Goal: Find specific page/section: Find specific page/section

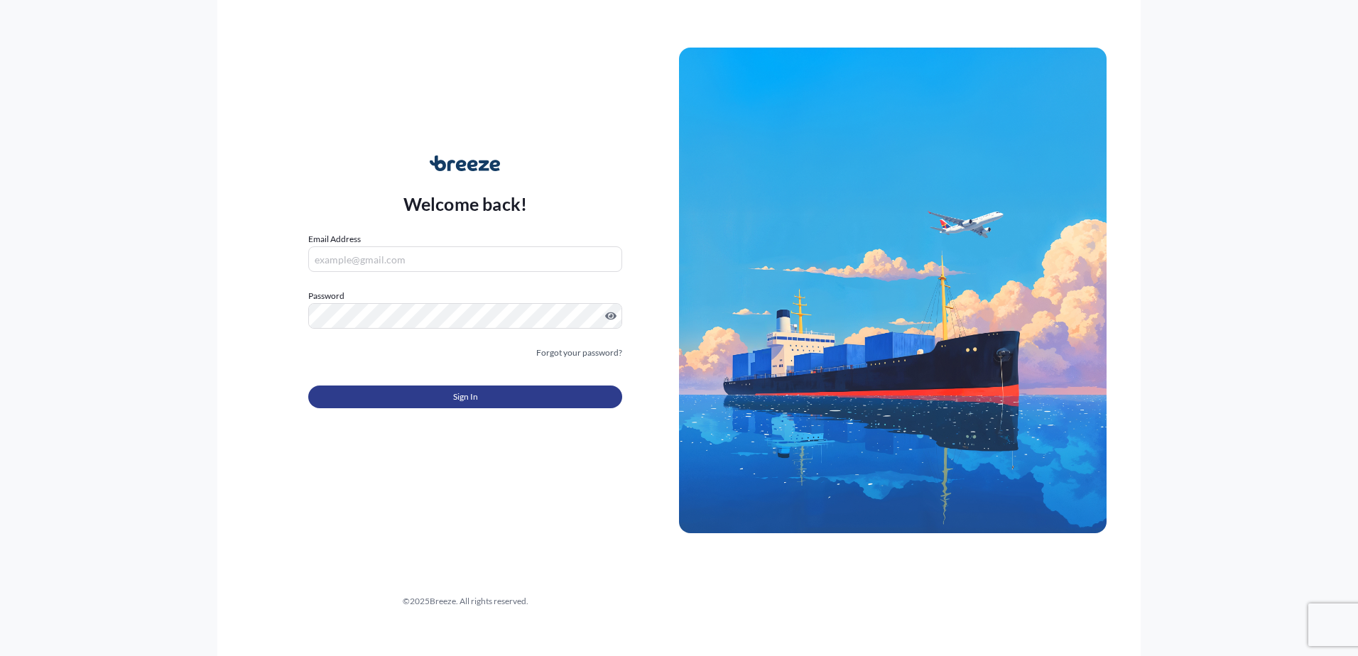
type input "[PERSON_NAME][EMAIL_ADDRESS][PERSON_NAME][DOMAIN_NAME]"
click at [467, 399] on span "Sign In" at bounding box center [465, 397] width 25 height 14
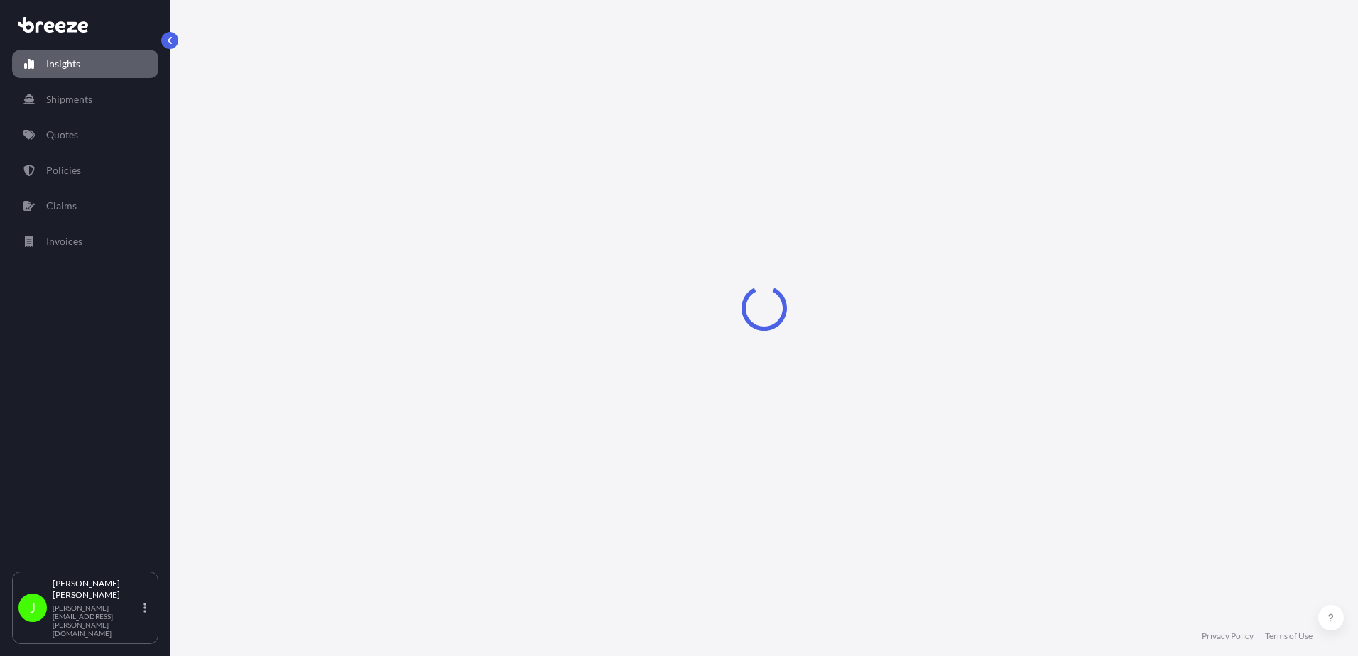
select select "2025"
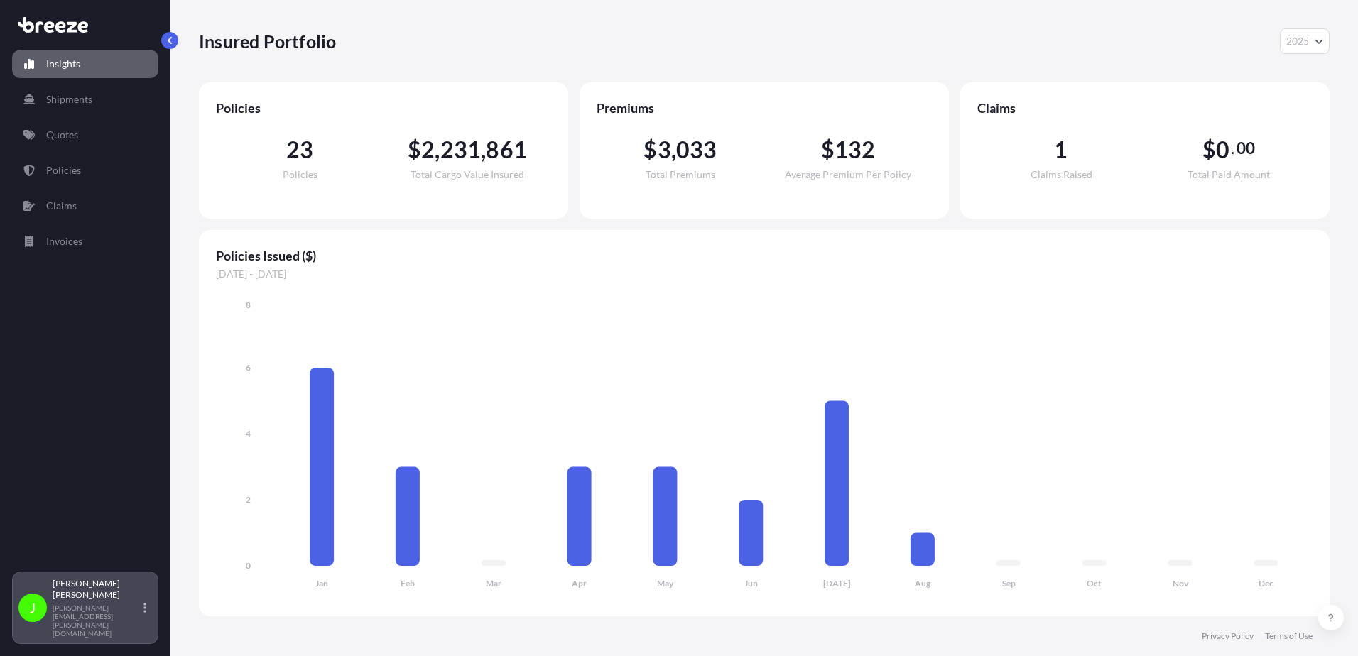
click at [105, 627] on p "[PERSON_NAME][EMAIL_ADDRESS][PERSON_NAME][DOMAIN_NAME]" at bounding box center [97, 621] width 88 height 34
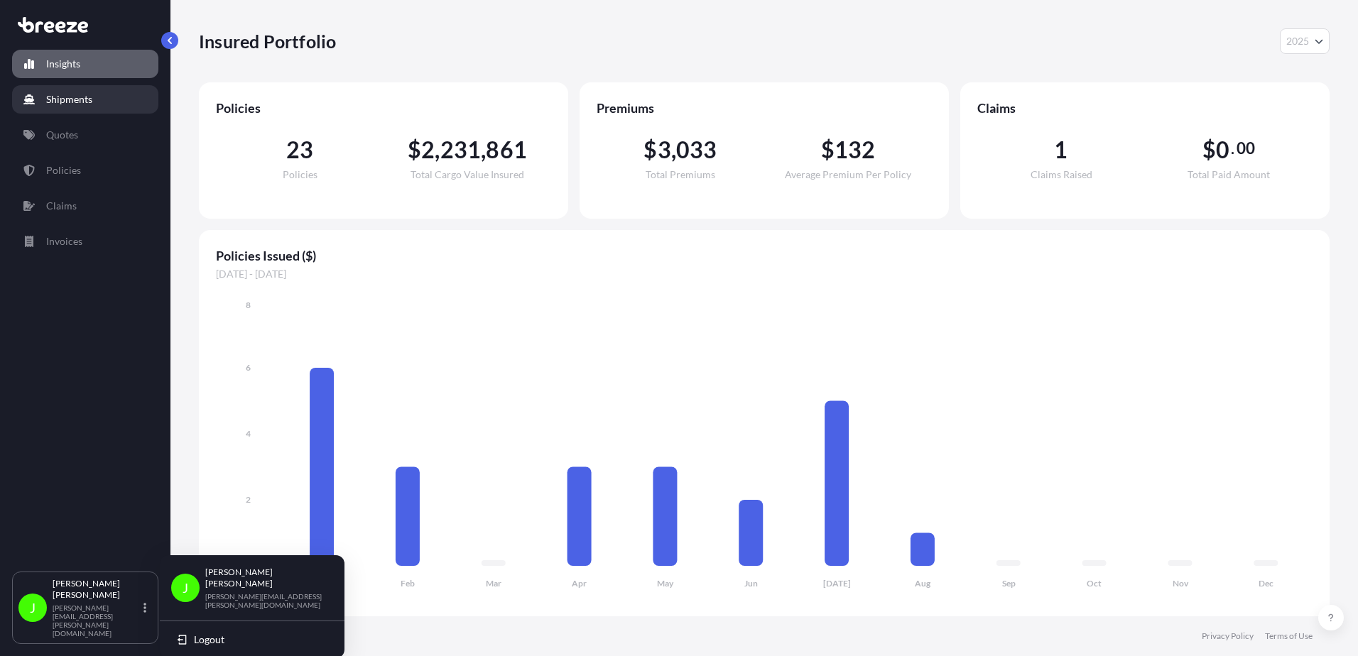
click at [63, 106] on p "Shipments" at bounding box center [69, 99] width 46 height 14
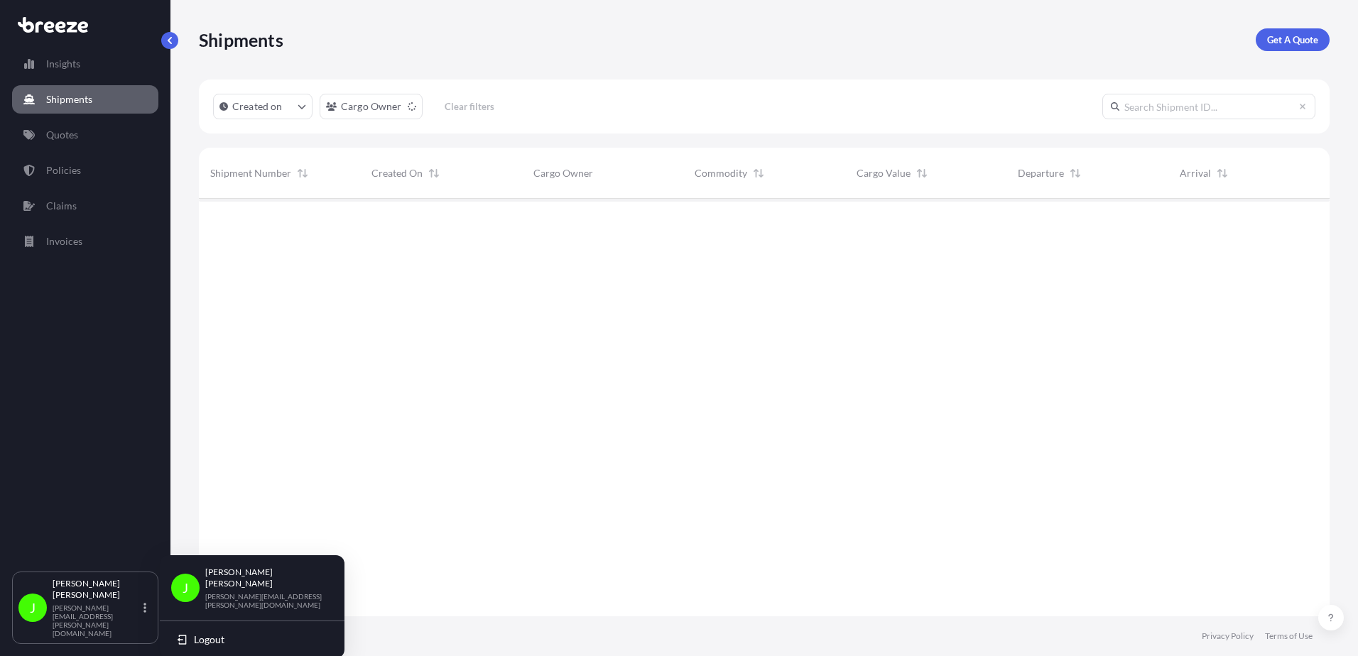
scroll to position [458, 1120]
click at [55, 134] on p "Quotes" at bounding box center [62, 135] width 32 height 14
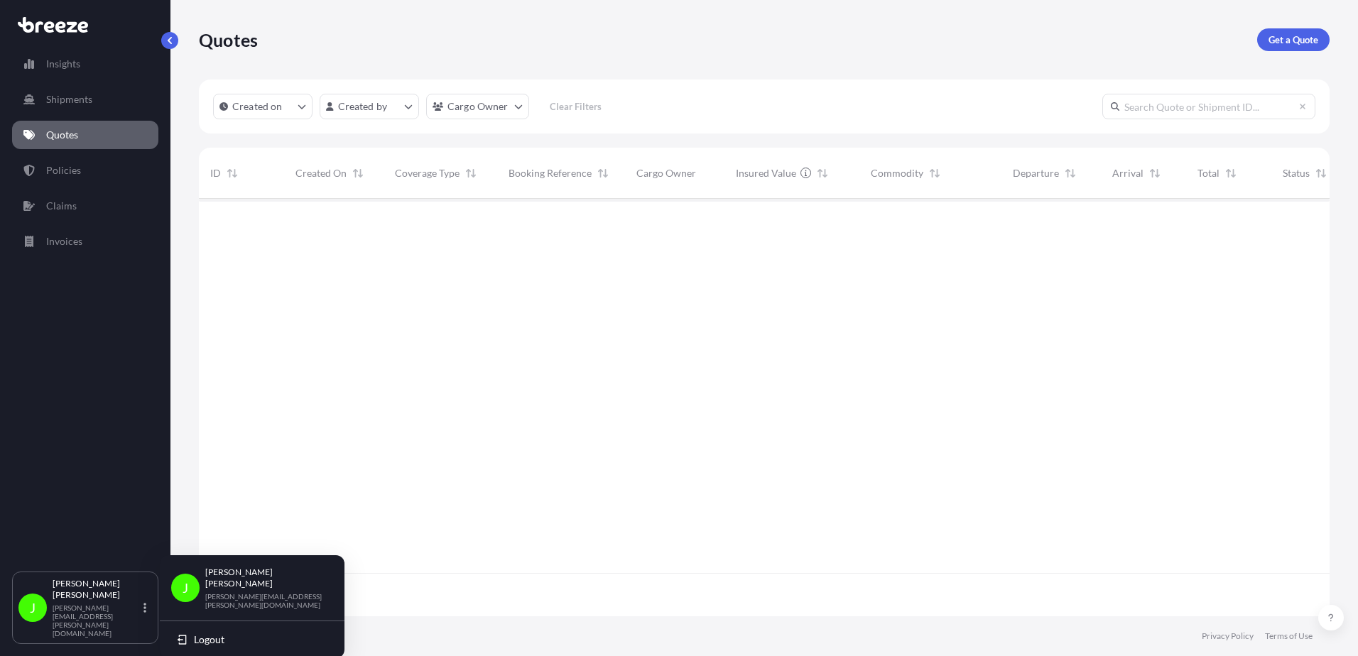
scroll to position [458, 1120]
click at [65, 243] on p "Invoices" at bounding box center [64, 241] width 36 height 14
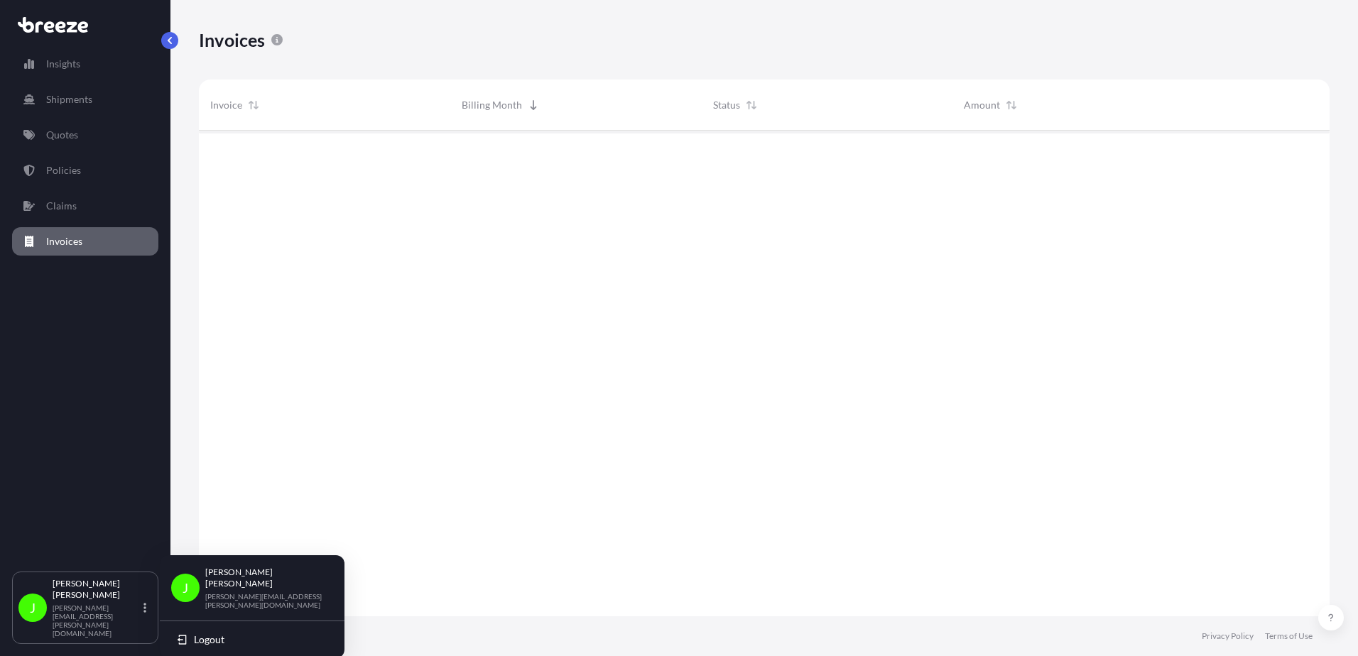
scroll to position [489, 1120]
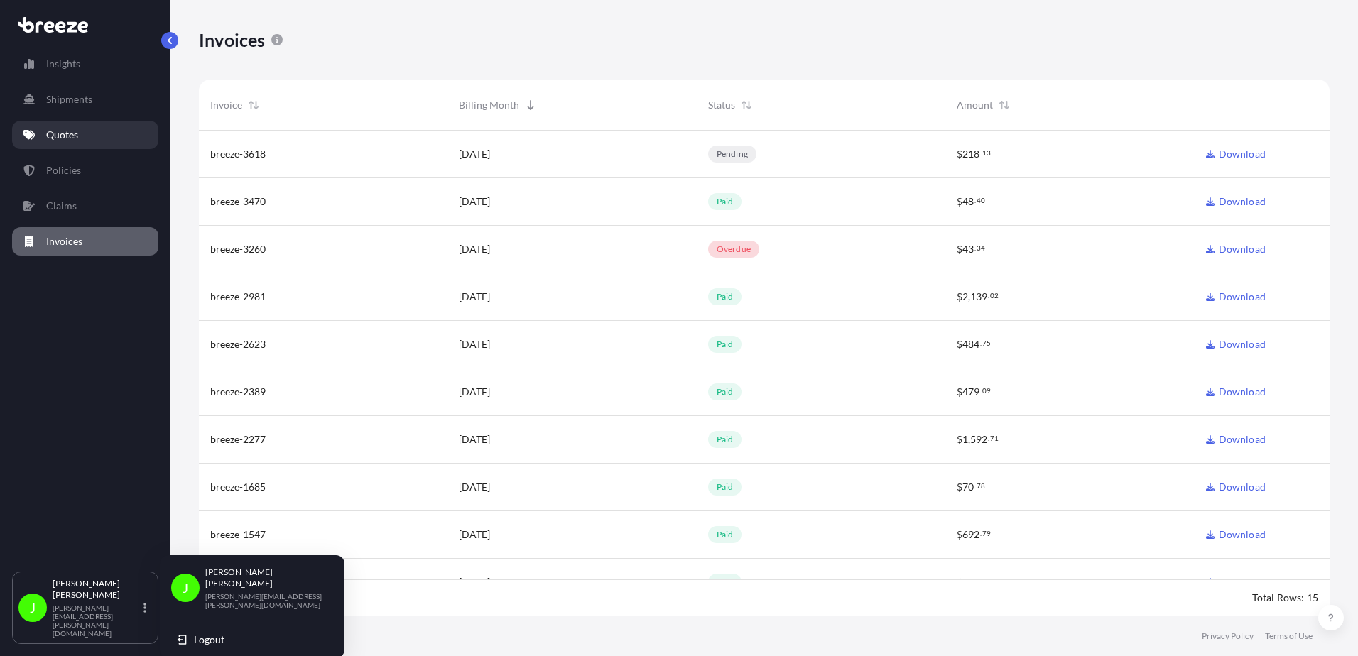
click at [58, 127] on link "Quotes" at bounding box center [85, 135] width 146 height 28
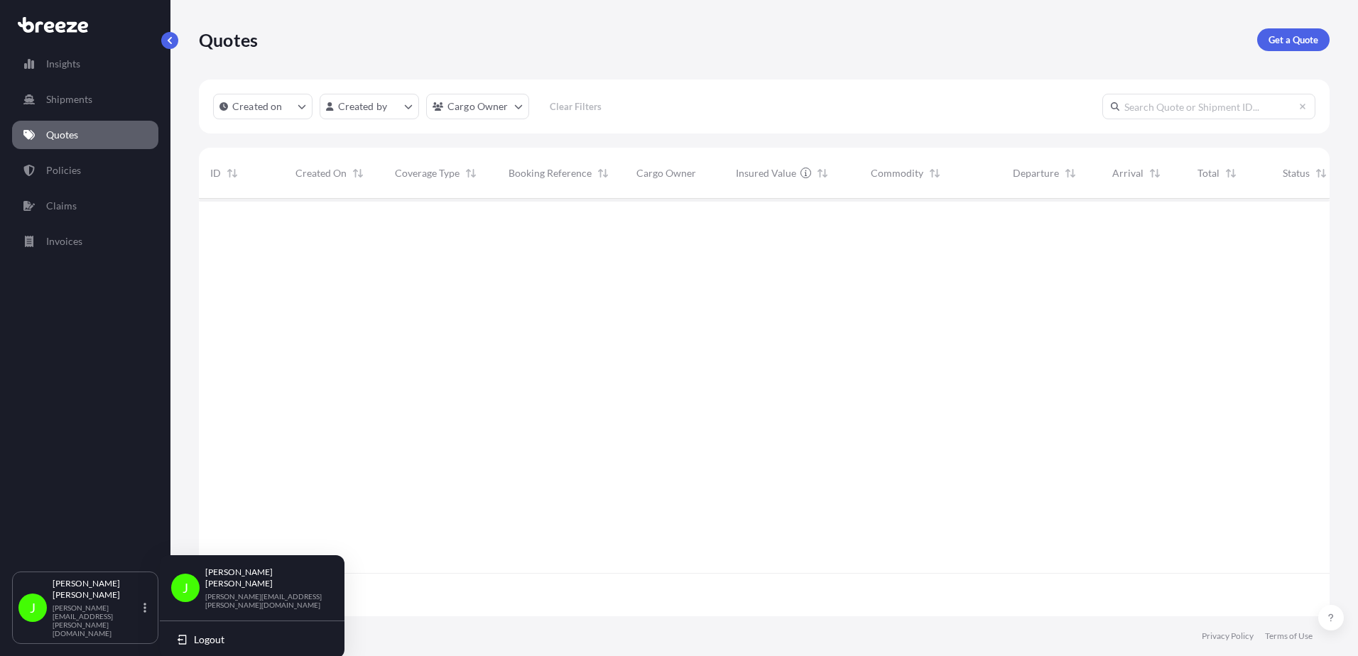
scroll to position [458, 1120]
click at [69, 99] on p "Shipments" at bounding box center [69, 99] width 46 height 14
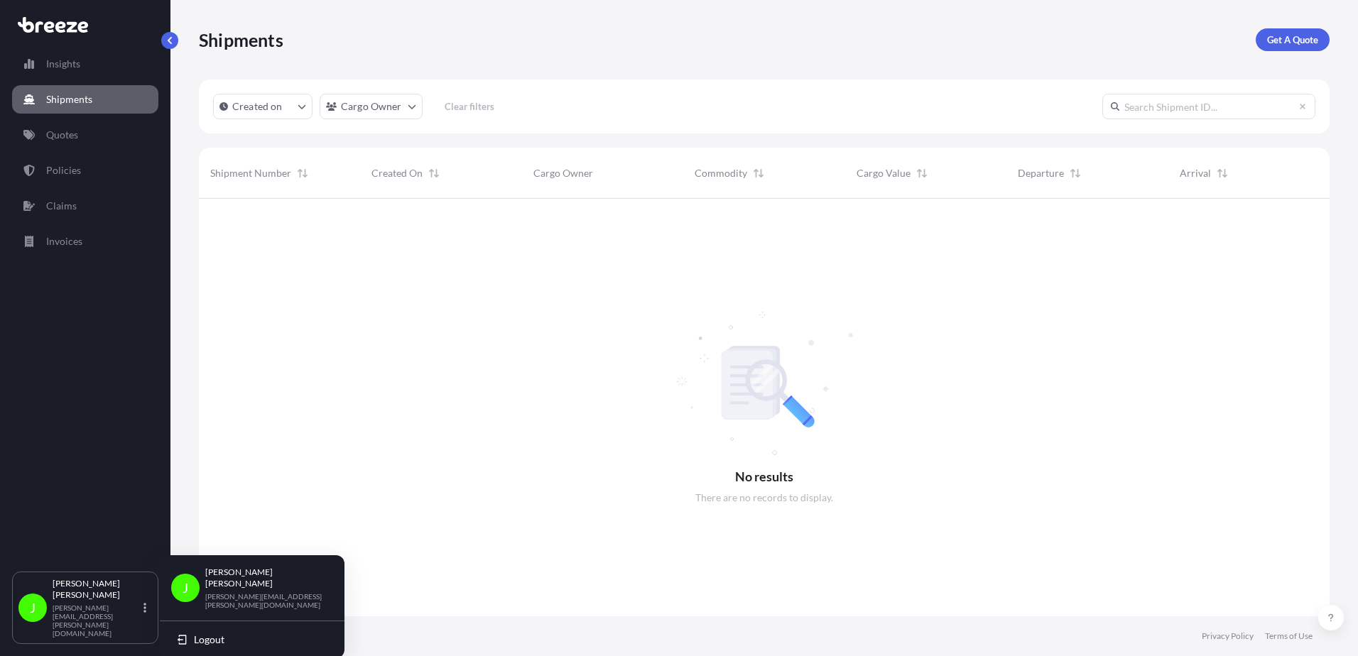
scroll to position [458, 1120]
click at [59, 168] on p "Policies" at bounding box center [63, 170] width 35 height 14
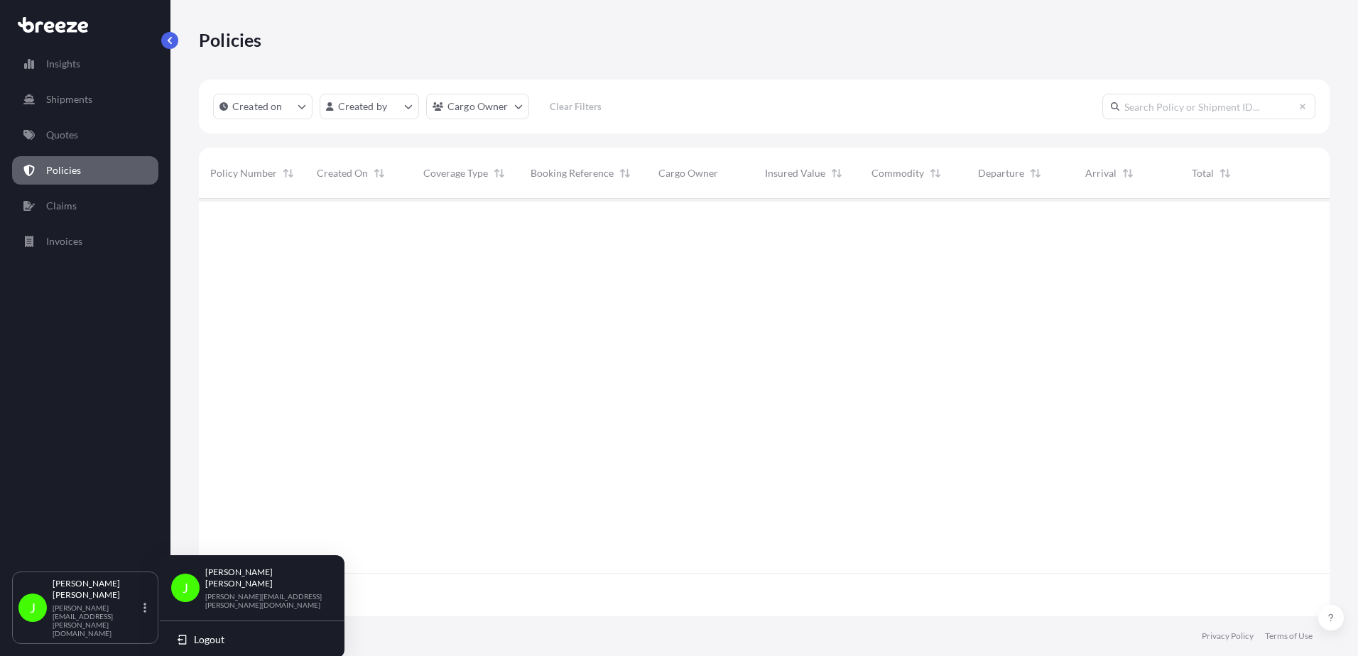
scroll to position [415, 1120]
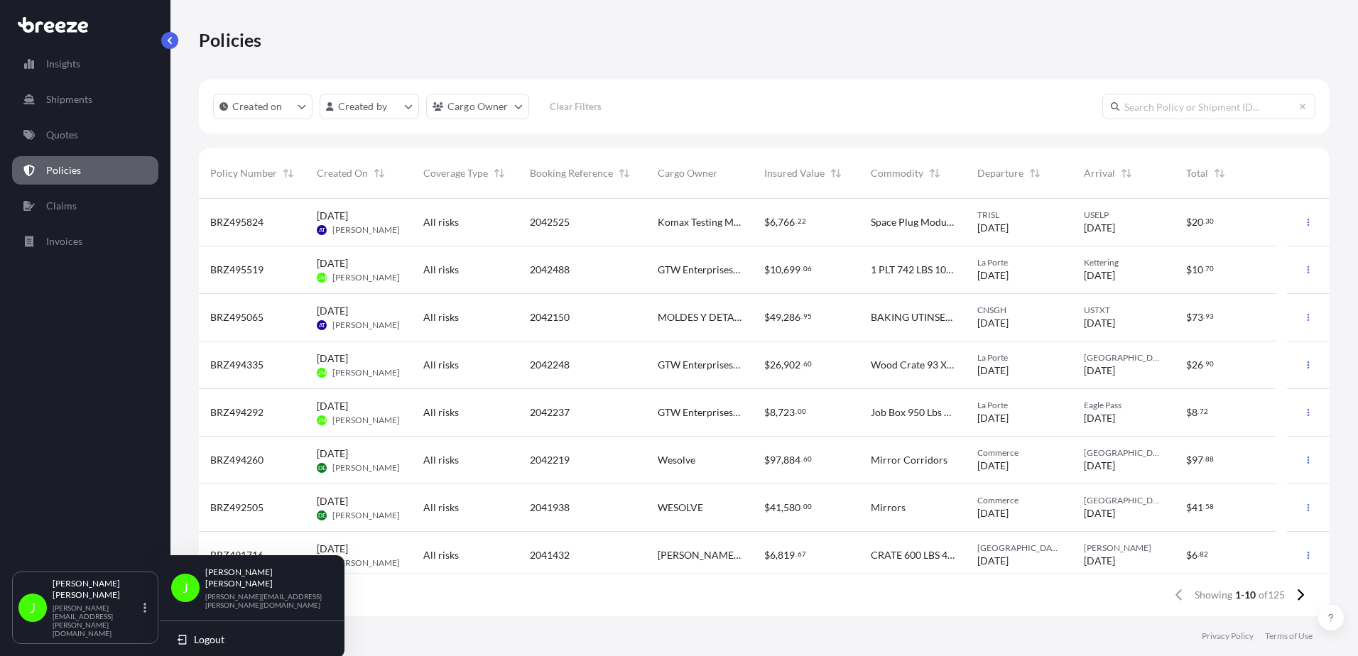
click at [239, 218] on span "BRZ495824" at bounding box center [236, 222] width 53 height 14
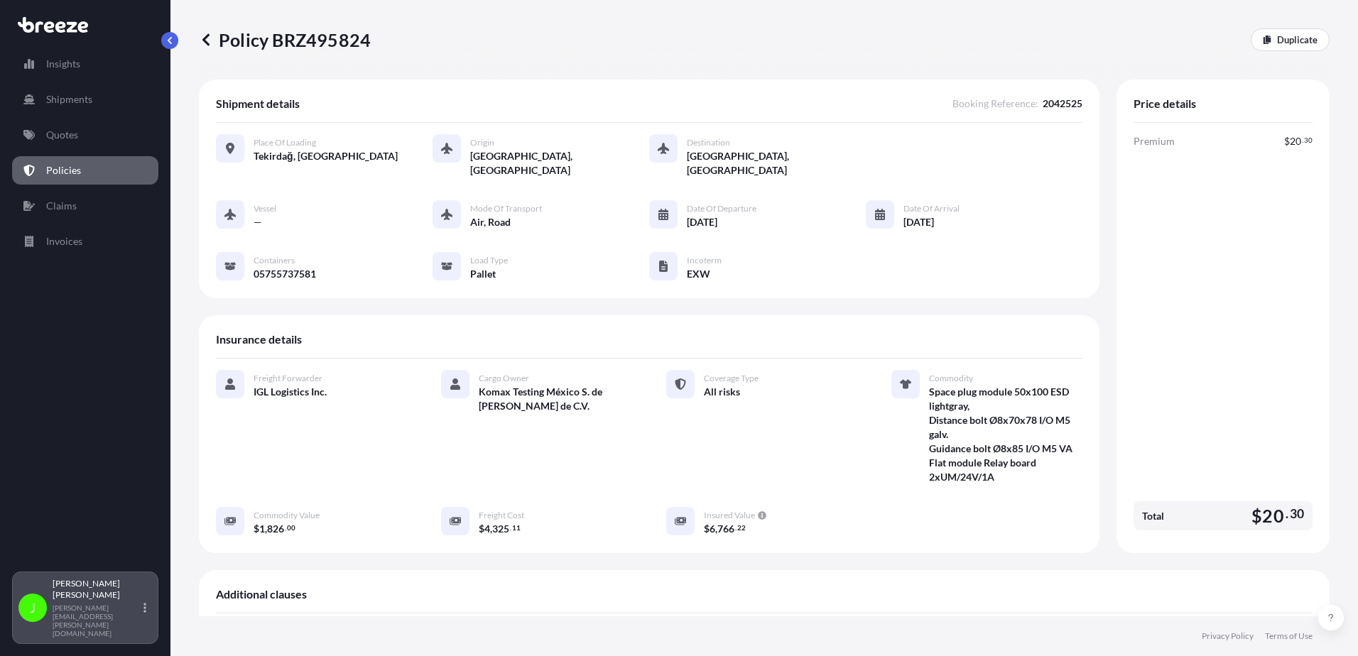
click at [72, 601] on p "[PERSON_NAME]" at bounding box center [97, 589] width 88 height 23
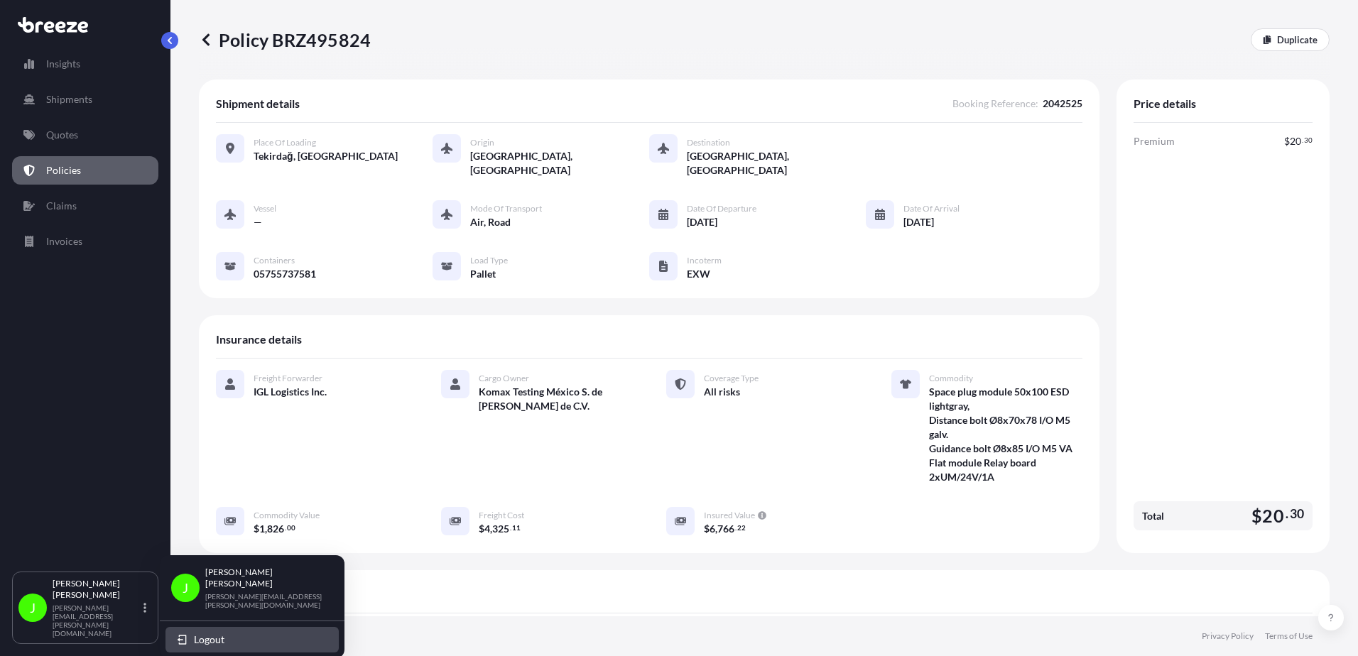
click at [201, 633] on span "Logout" at bounding box center [209, 640] width 31 height 14
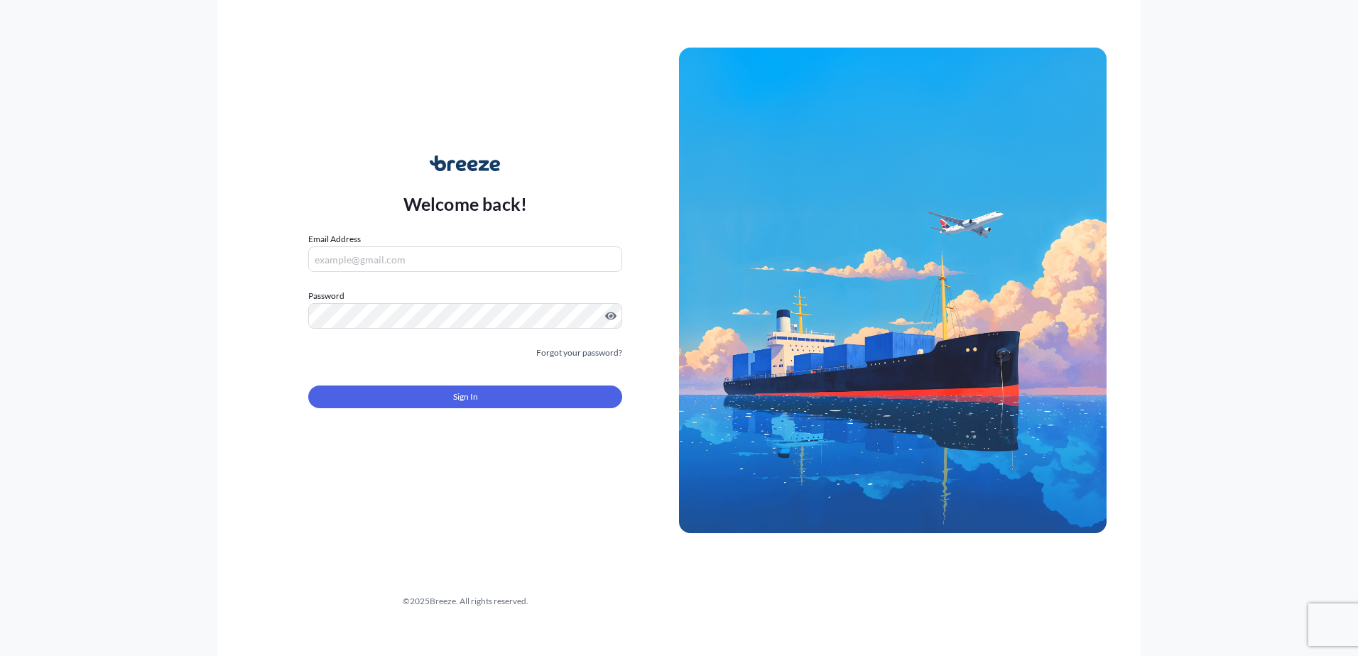
type input "[PERSON_NAME][EMAIL_ADDRESS][PERSON_NAME][DOMAIN_NAME]"
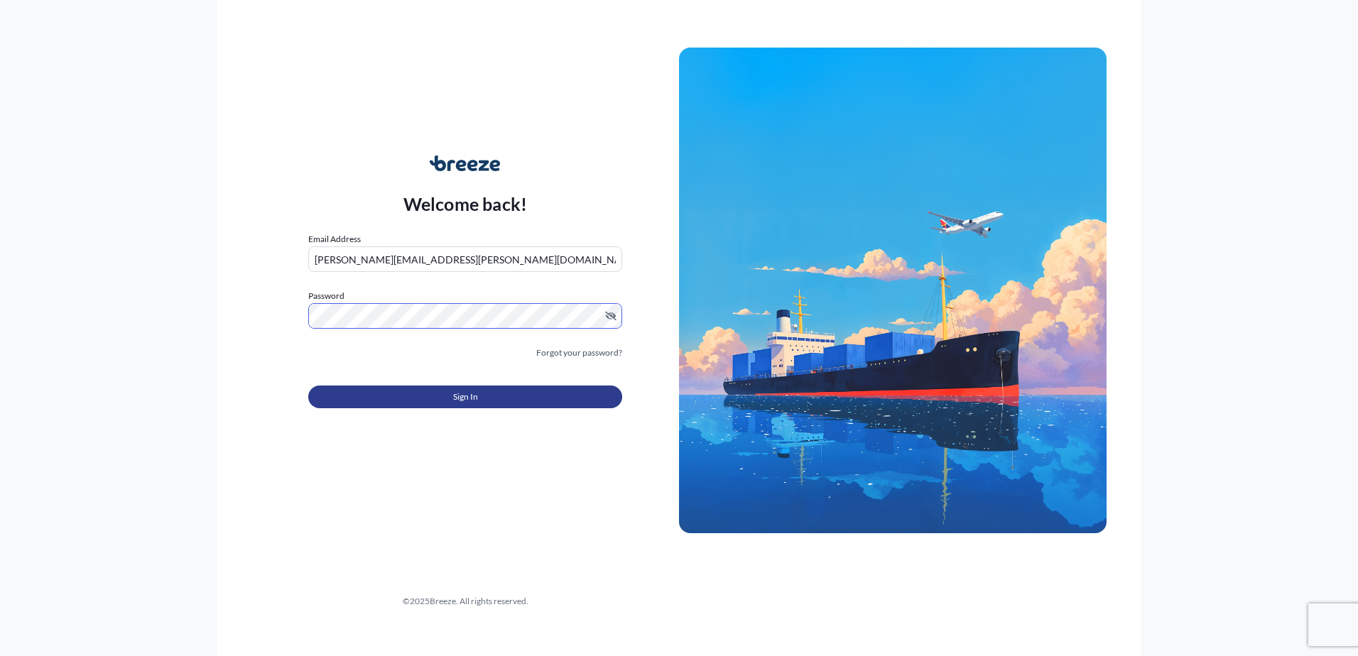
click at [442, 402] on button "Sign In" at bounding box center [465, 397] width 314 height 23
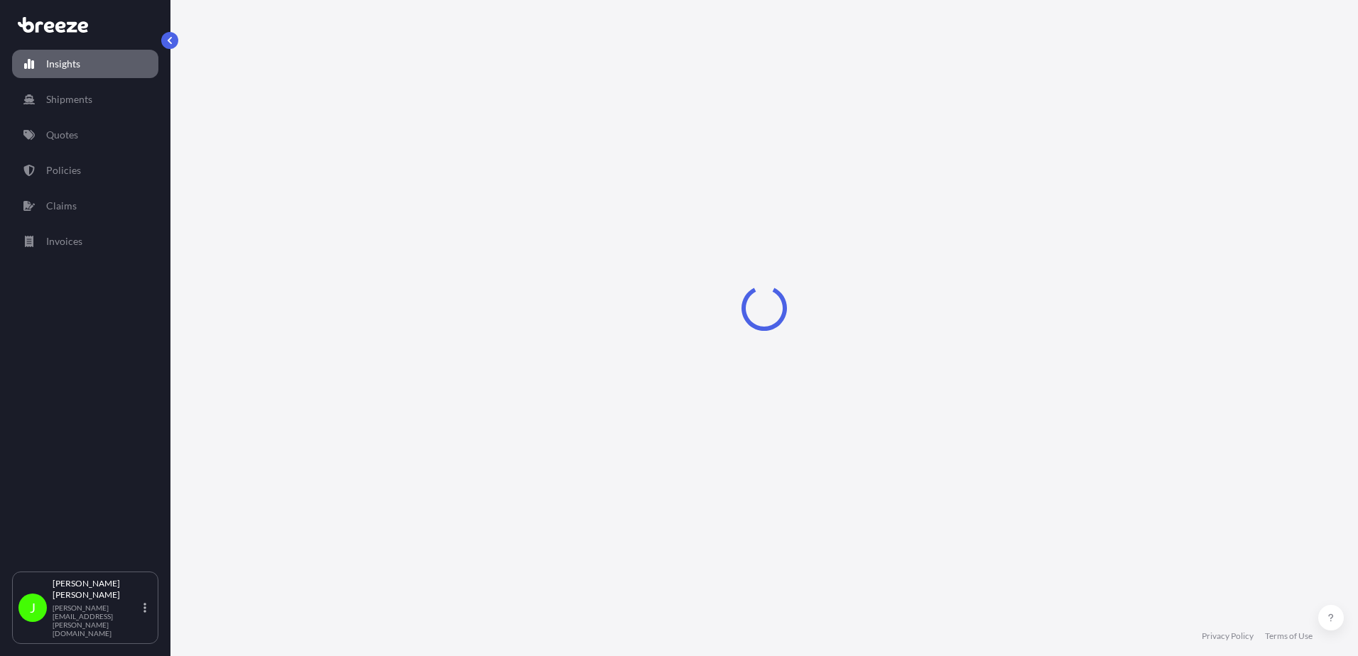
select select "2025"
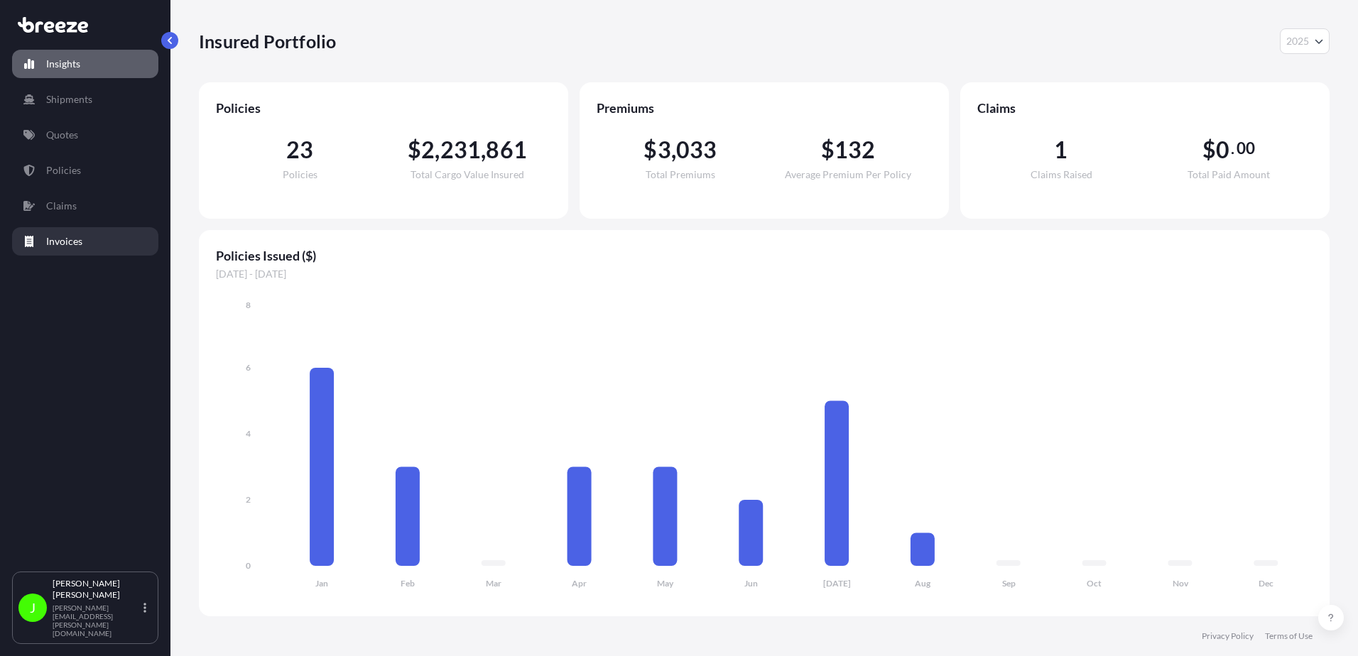
click at [58, 237] on p "Invoices" at bounding box center [64, 241] width 36 height 14
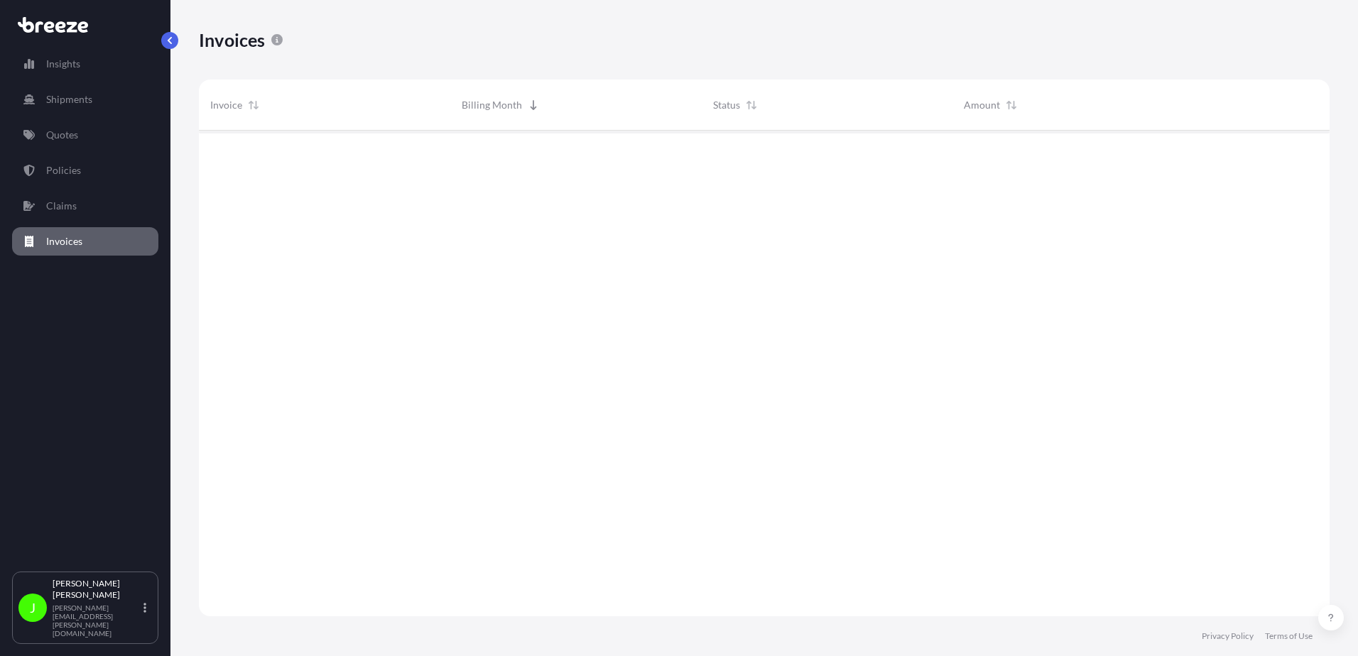
scroll to position [489, 1120]
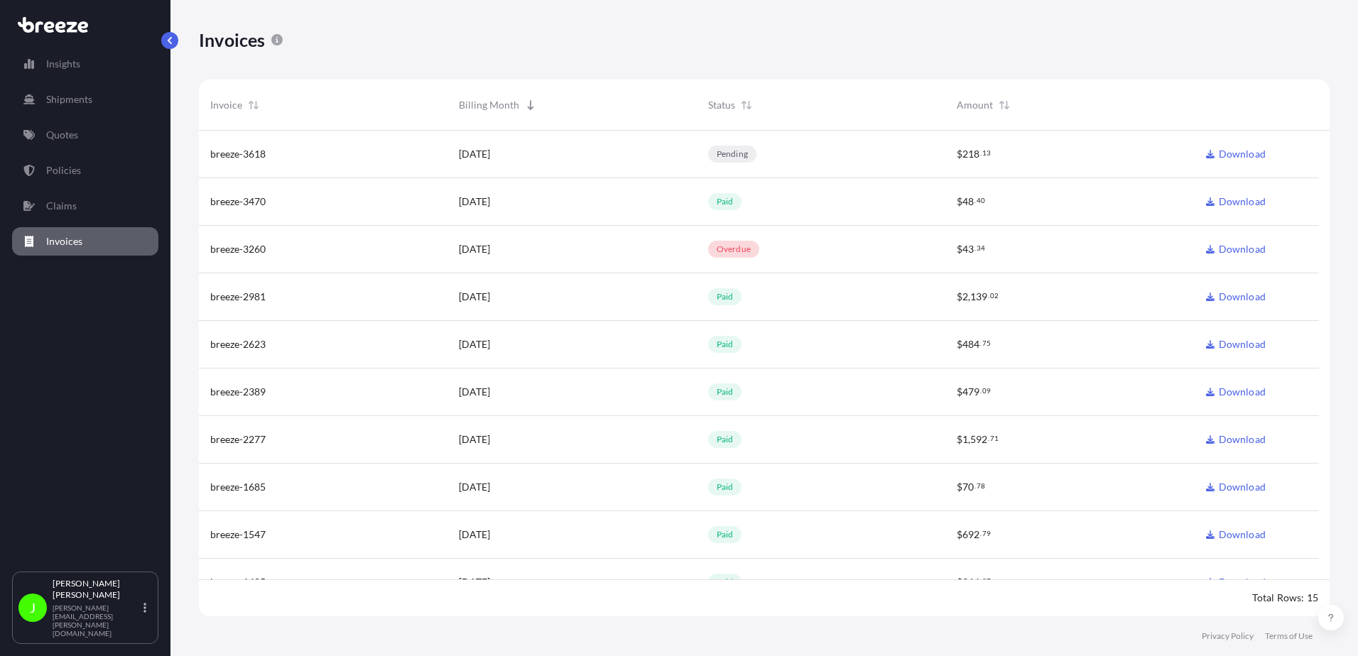
click at [246, 254] on span "breeze-3260" at bounding box center [237, 249] width 55 height 14
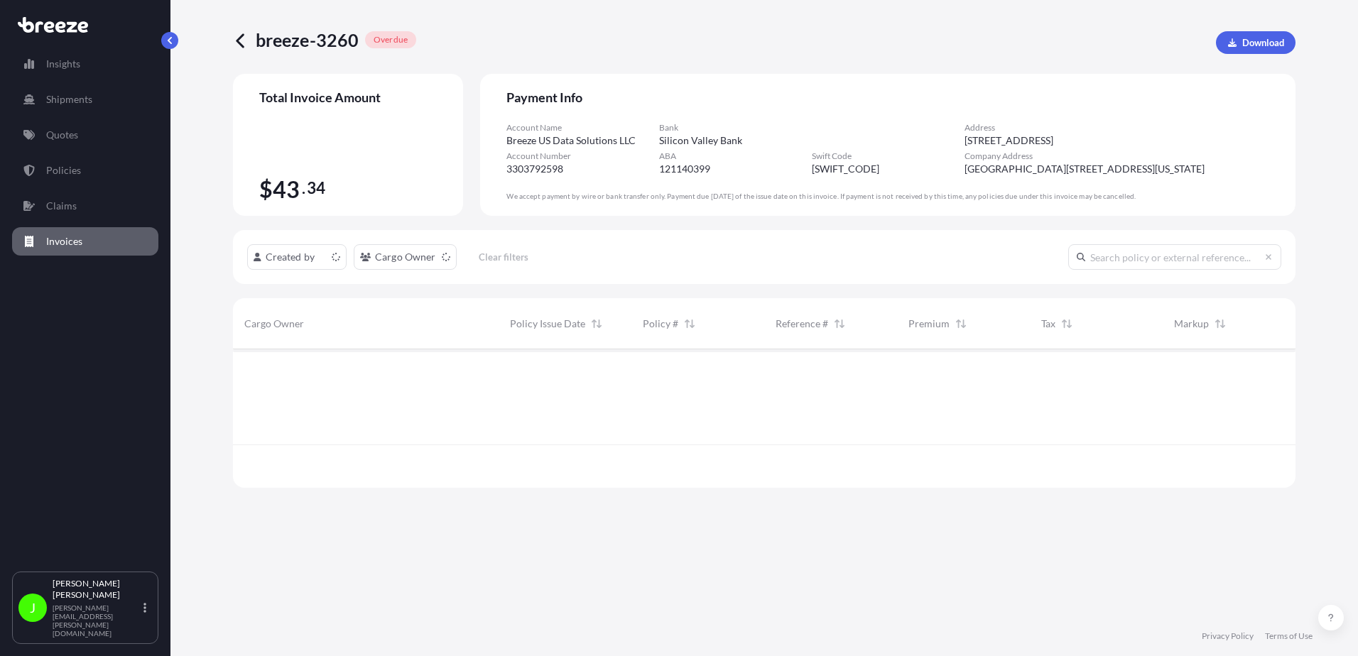
scroll to position [136, 1052]
click at [243, 42] on icon at bounding box center [241, 41] width 16 height 16
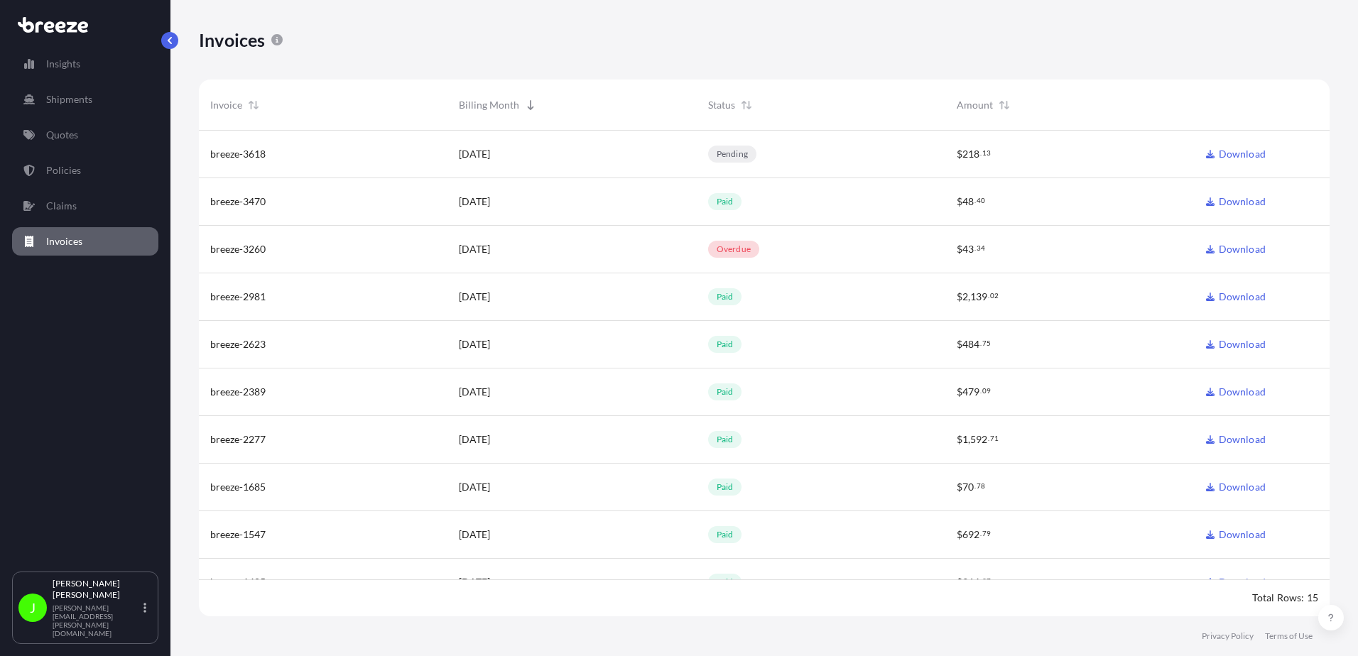
scroll to position [489, 1120]
click at [109, 601] on p "[PERSON_NAME]" at bounding box center [97, 589] width 88 height 23
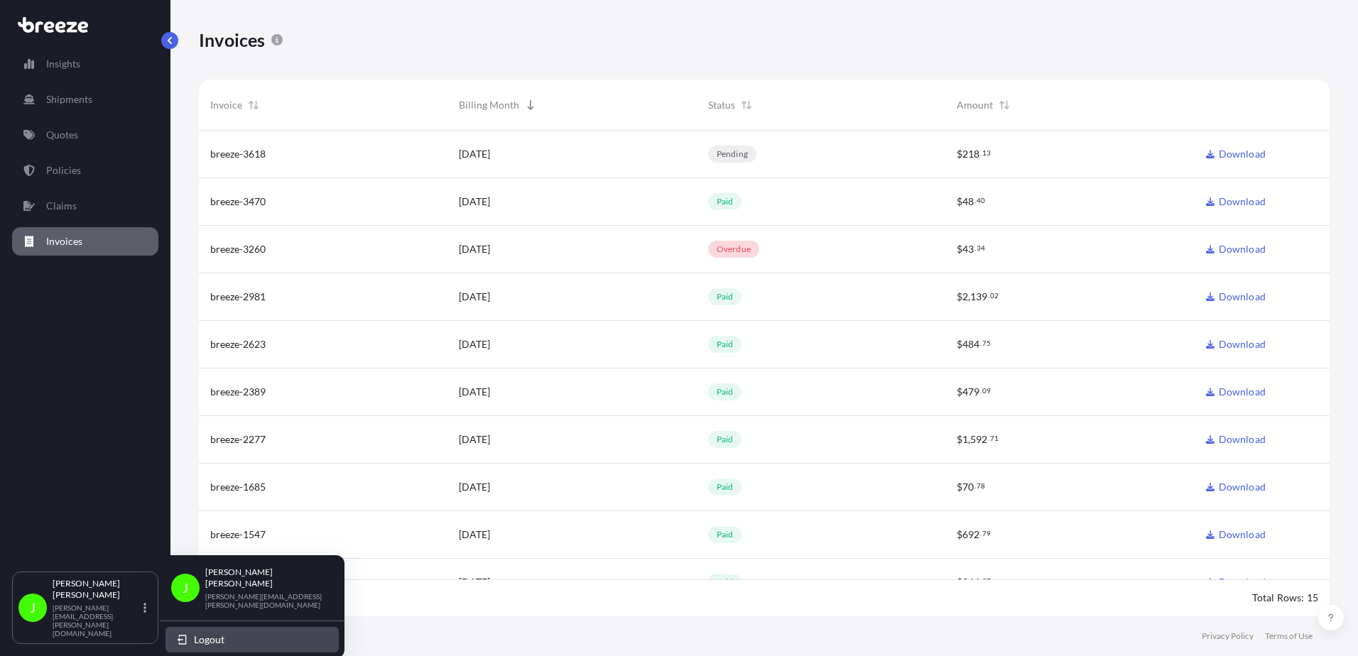
click at [205, 633] on span "Logout" at bounding box center [209, 640] width 31 height 14
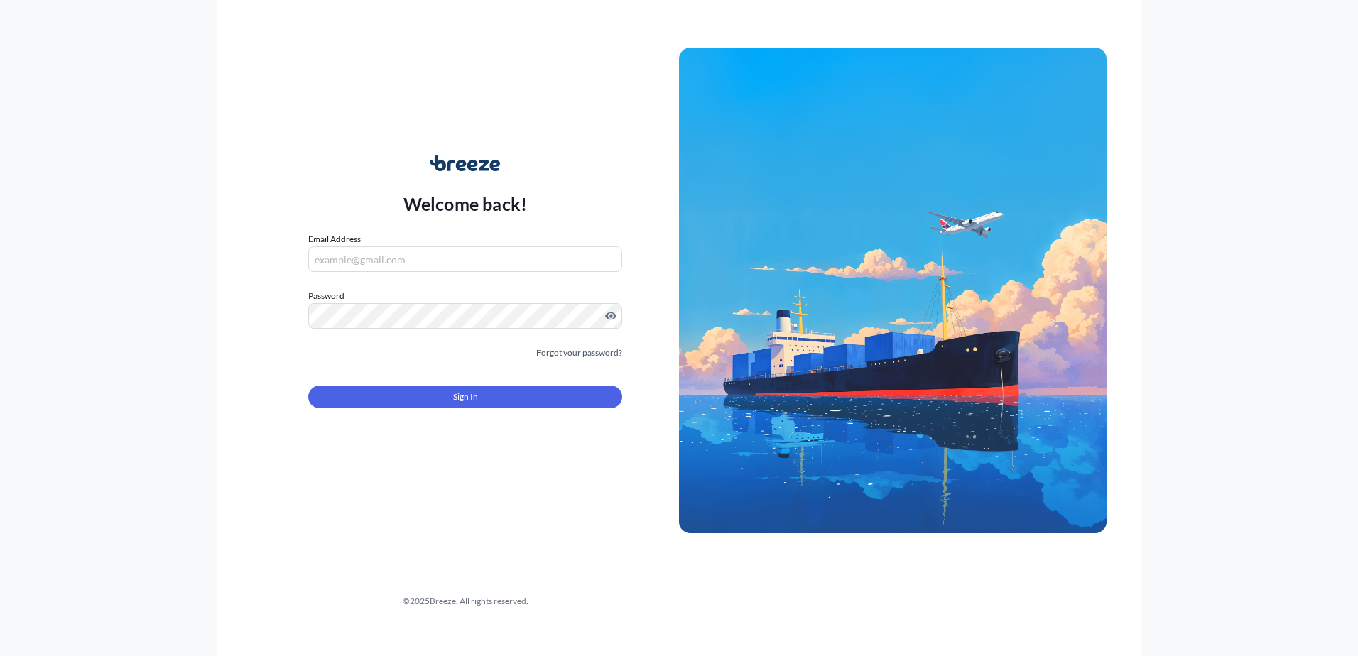
type input "[PERSON_NAME][EMAIL_ADDRESS][PERSON_NAME][DOMAIN_NAME]"
